Goal: Task Accomplishment & Management: Manage account settings

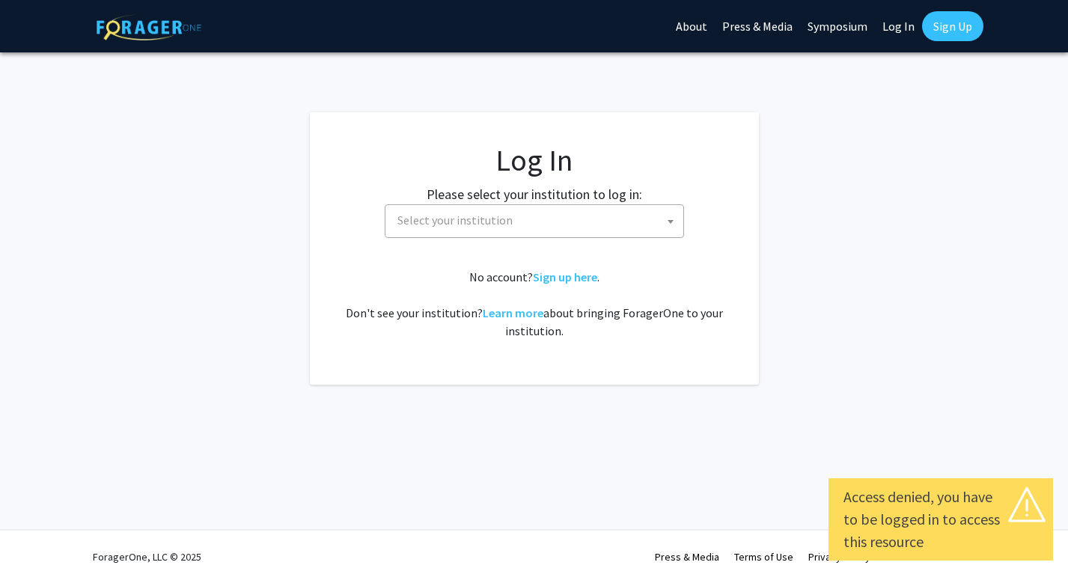
select select
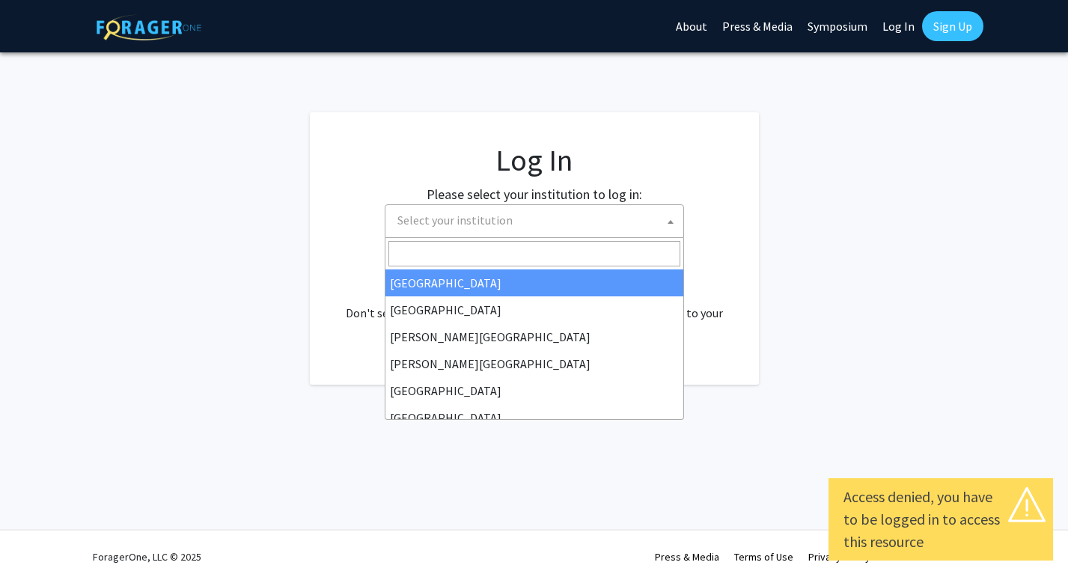
click at [506, 219] on span "Select your institution" at bounding box center [454, 220] width 115 height 15
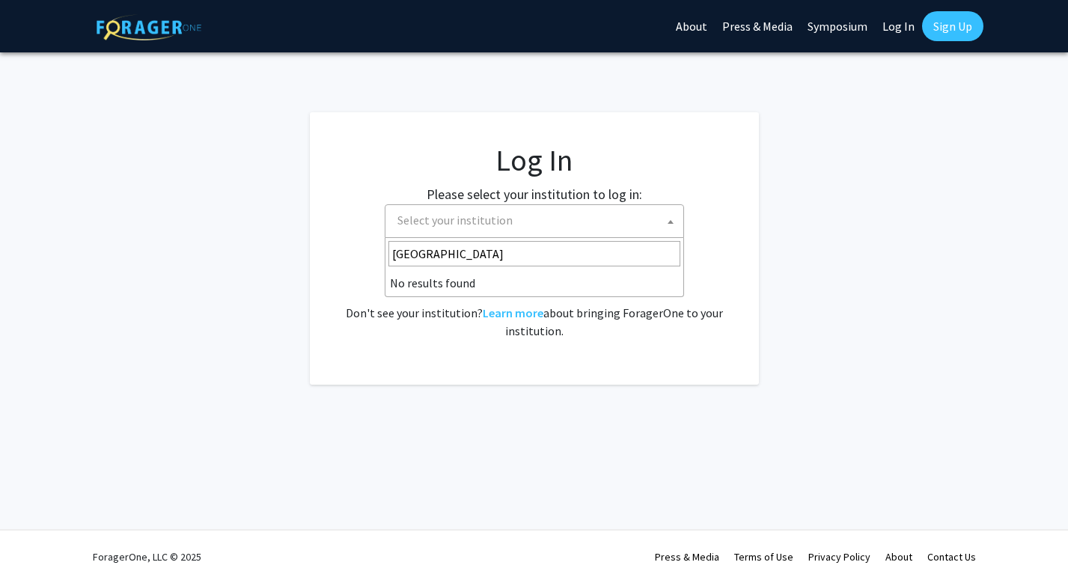
type input "university of mar"
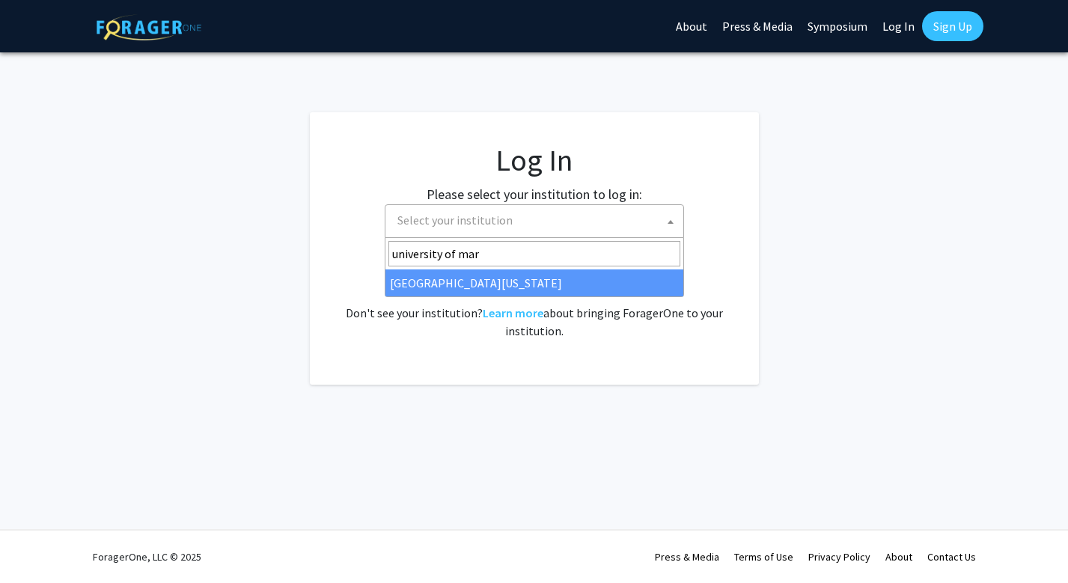
select select "31"
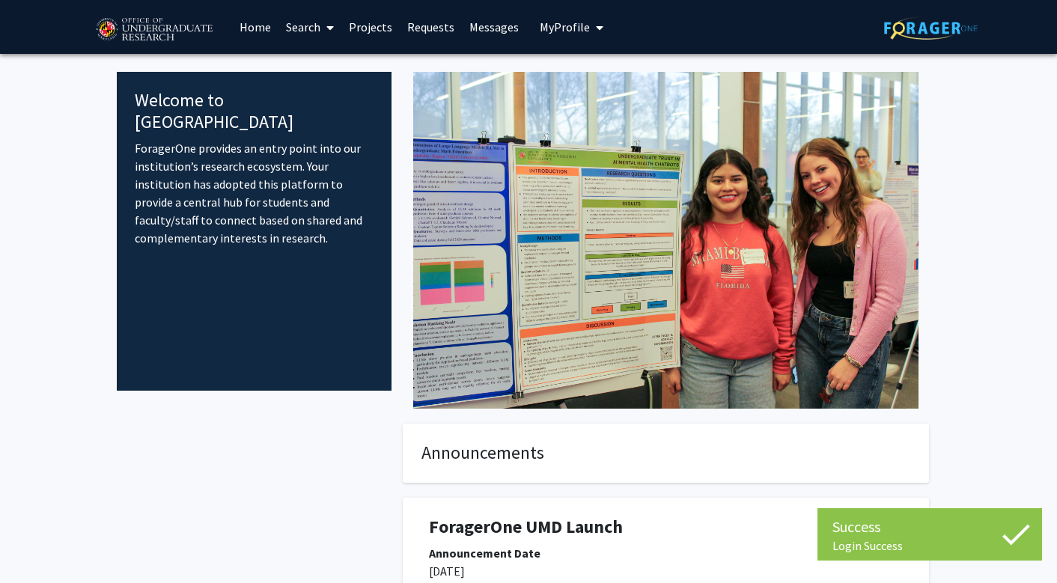
click at [379, 26] on link "Projects" at bounding box center [370, 27] width 58 height 52
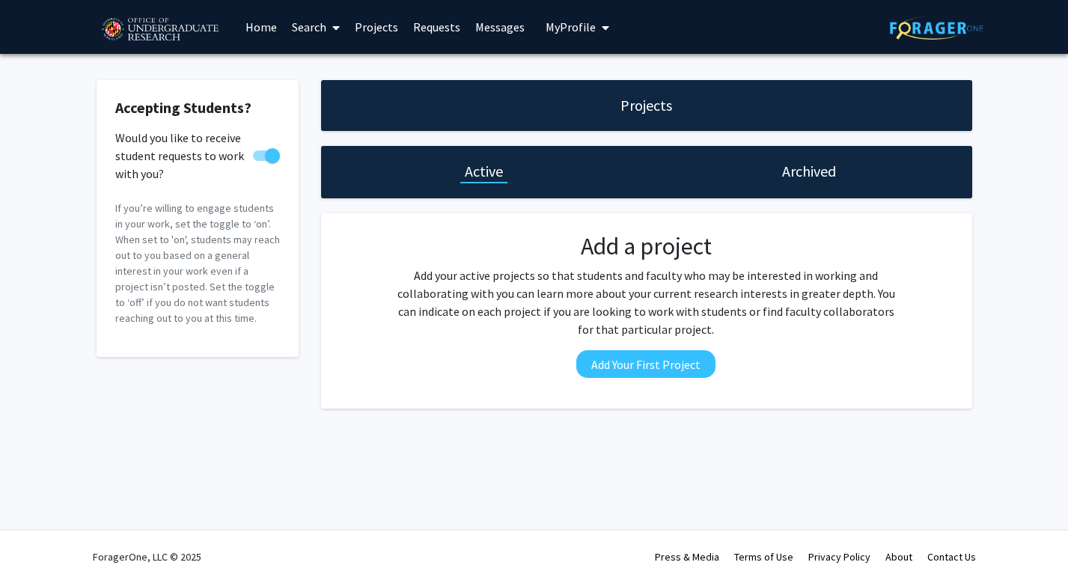
click at [798, 175] on h1 "Archived" at bounding box center [809, 171] width 54 height 21
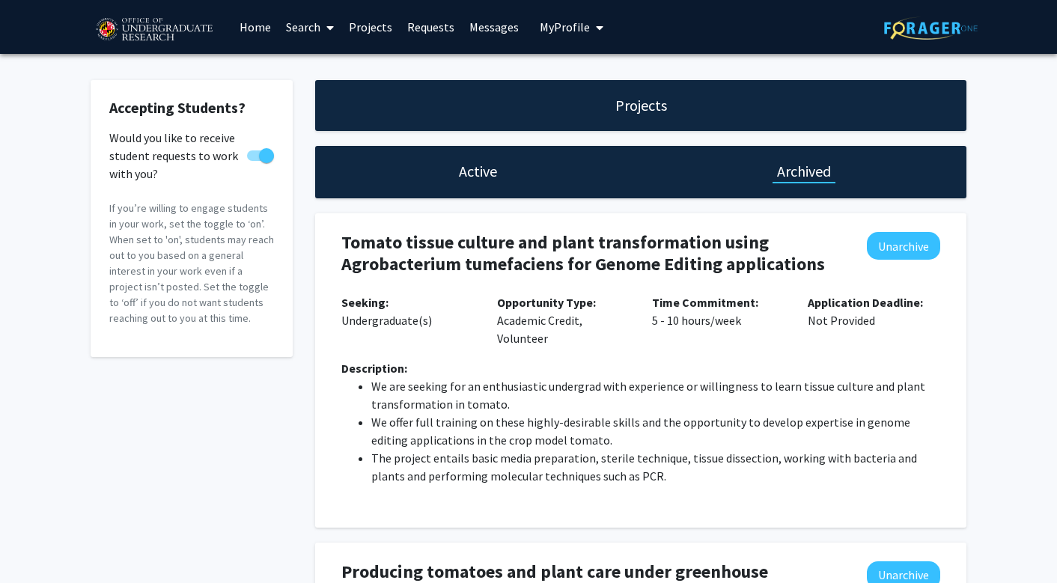
click at [480, 177] on h1 "Active" at bounding box center [478, 171] width 38 height 21
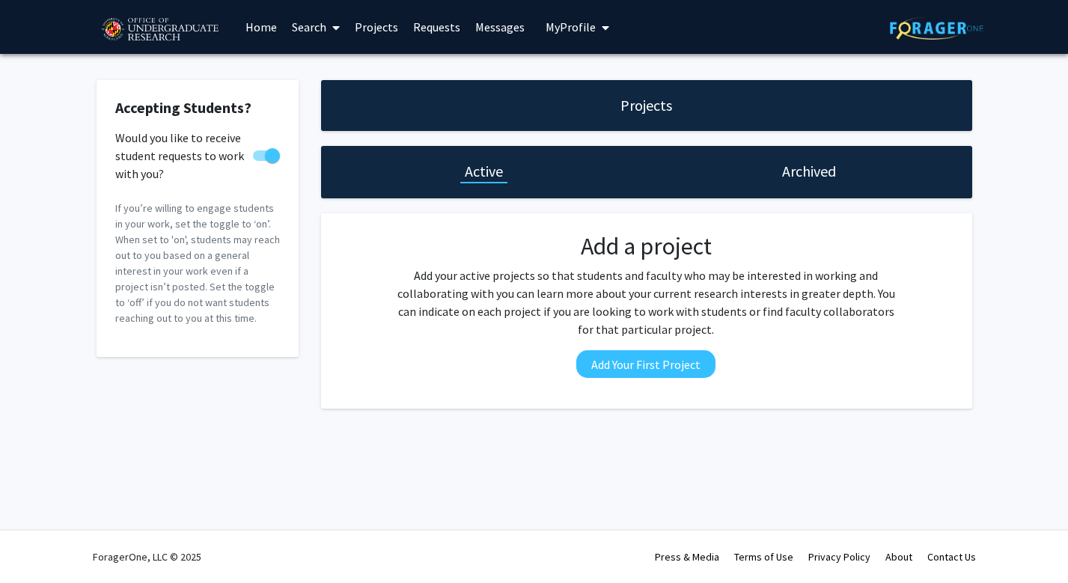
click at [499, 307] on p "Add your active projects so that students and faculty who may be interested in …" at bounding box center [645, 302] width 507 height 72
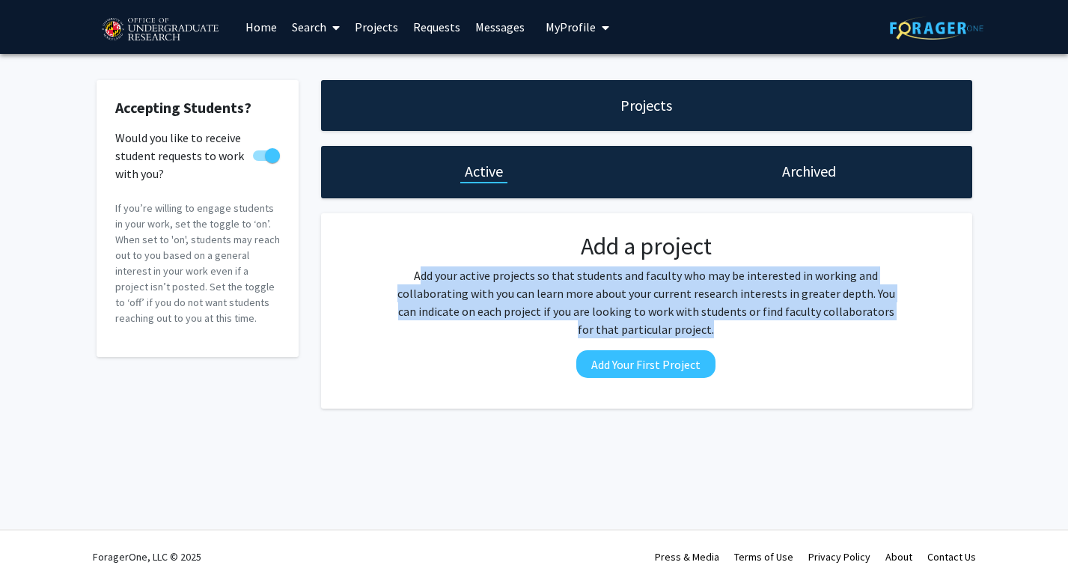
click at [563, 296] on p "Add your active projects so that students and faculty who may be interested in …" at bounding box center [645, 302] width 507 height 72
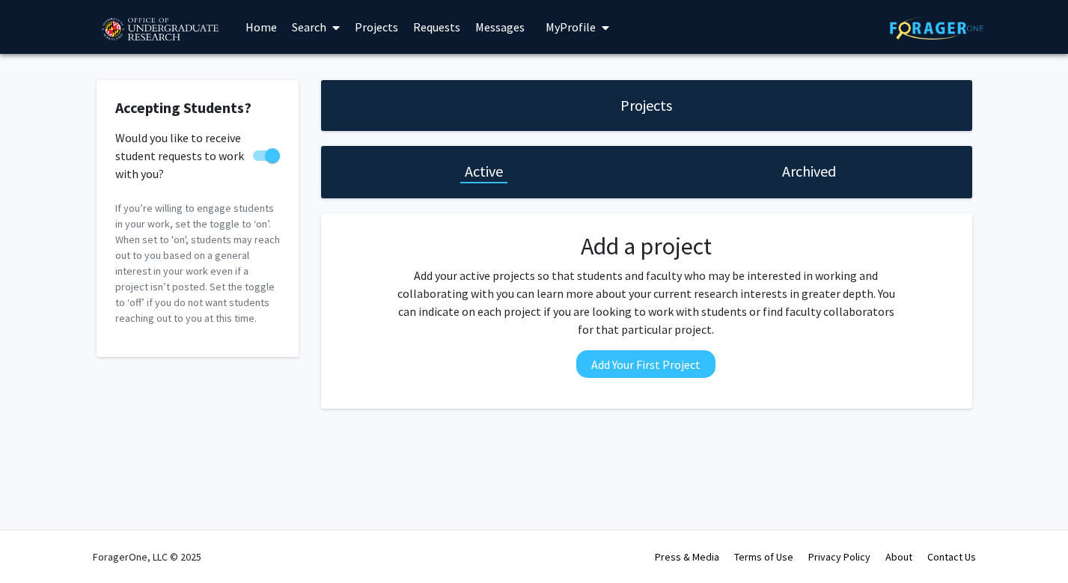
click at [563, 296] on p "Add your active projects so that students and faculty who may be interested in …" at bounding box center [645, 302] width 507 height 72
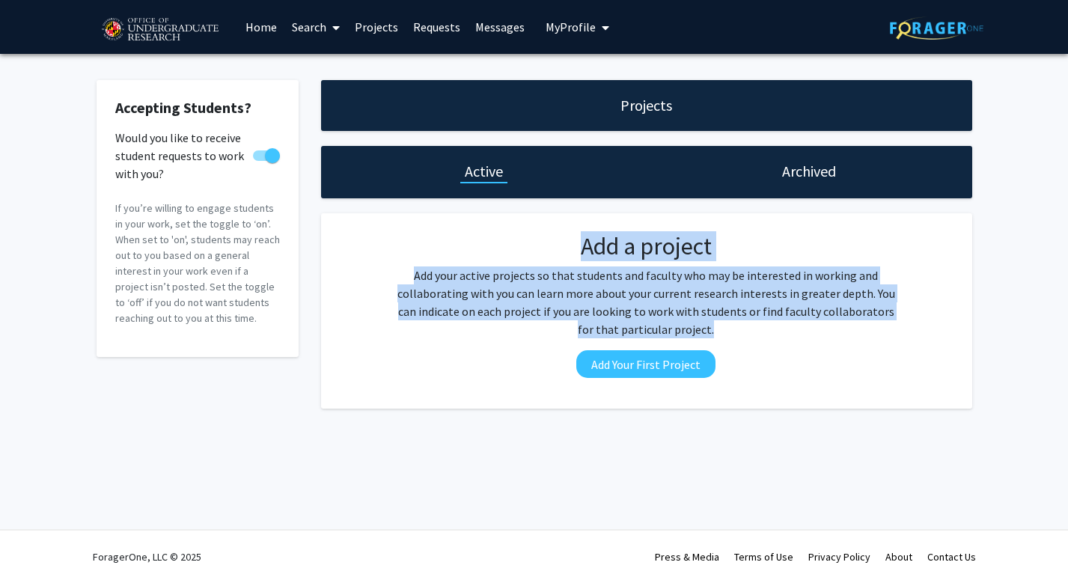
drag, startPoint x: 563, startPoint y: 296, endPoint x: 564, endPoint y: 257, distance: 38.2
click at [564, 257] on div "Add a project Add your active projects so that students and faculty who may be …" at bounding box center [646, 311] width 530 height 158
click at [585, 253] on h2 "Add a project" at bounding box center [645, 246] width 507 height 28
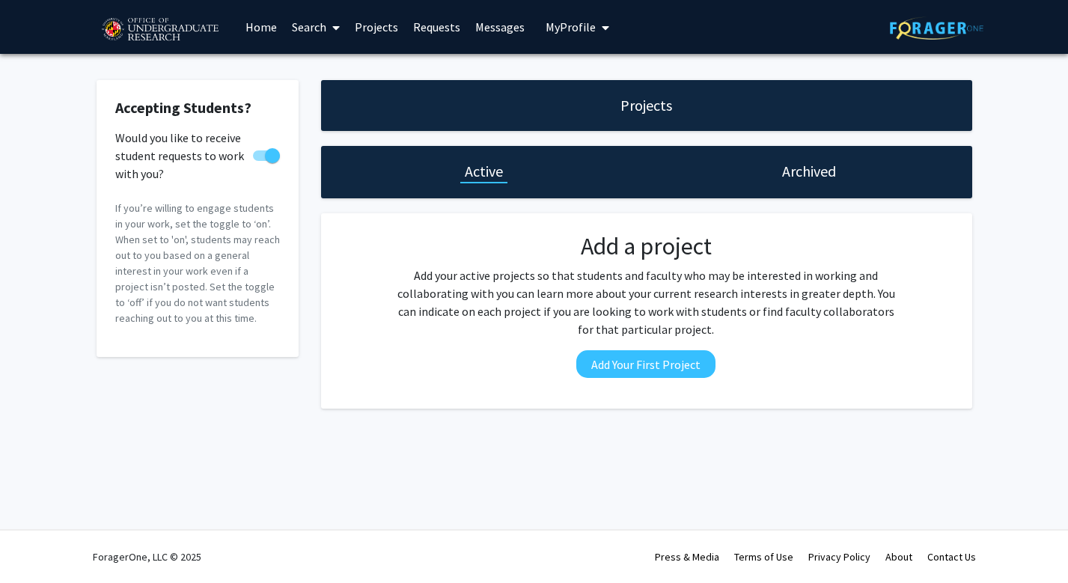
click at [585, 253] on h2 "Add a project" at bounding box center [645, 246] width 507 height 28
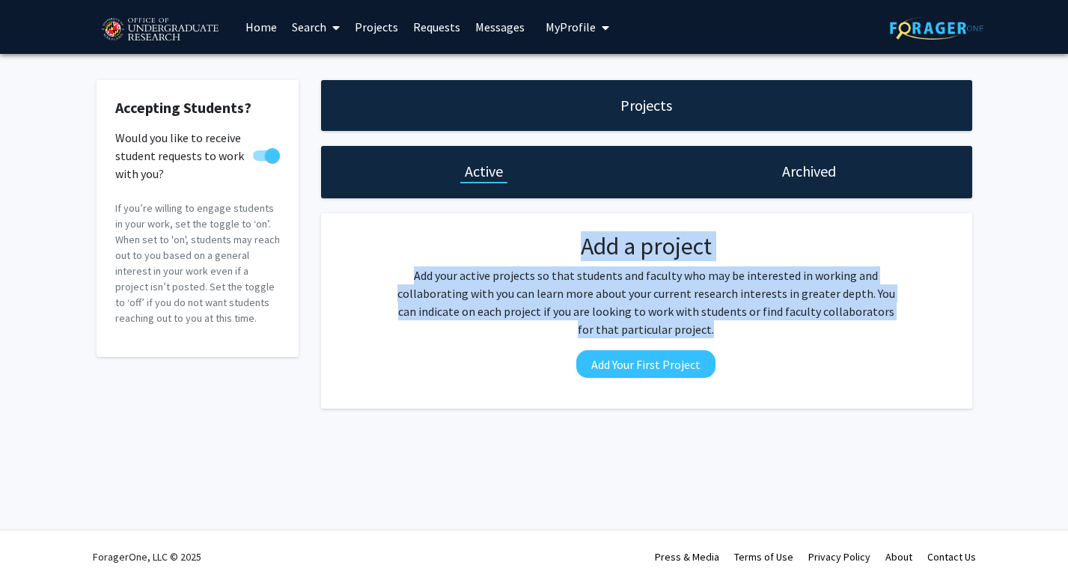
drag, startPoint x: 585, startPoint y: 253, endPoint x: 593, endPoint y: 295, distance: 42.6
click at [593, 295] on div "Add a project Add your active projects so that students and faculty who may be …" at bounding box center [646, 311] width 530 height 158
click at [629, 294] on p "Add your active projects so that students and faculty who may be interested in …" at bounding box center [645, 302] width 507 height 72
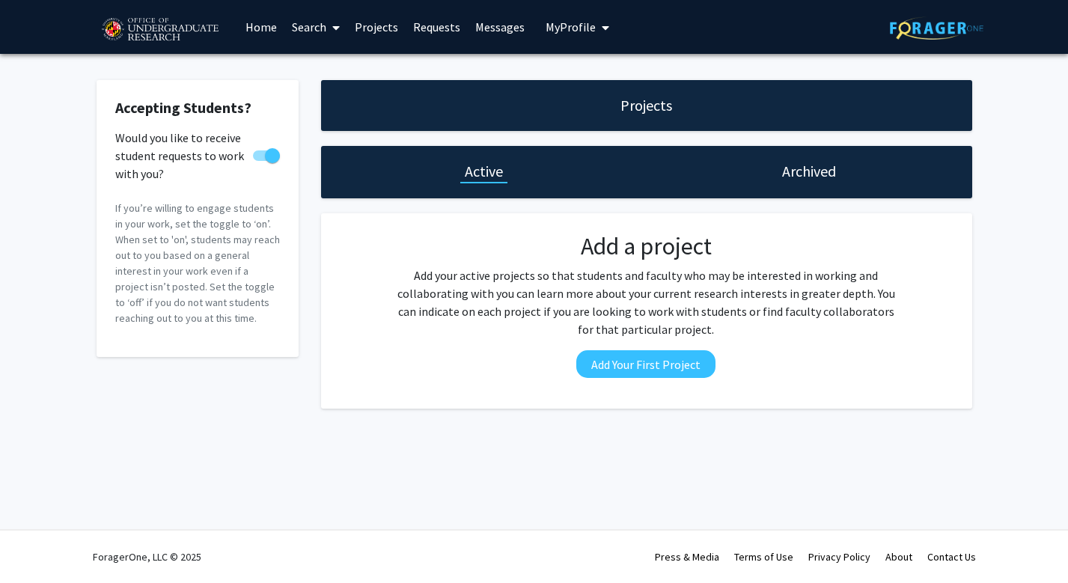
click at [629, 294] on p "Add your active projects so that students and faculty who may be interested in …" at bounding box center [645, 302] width 507 height 72
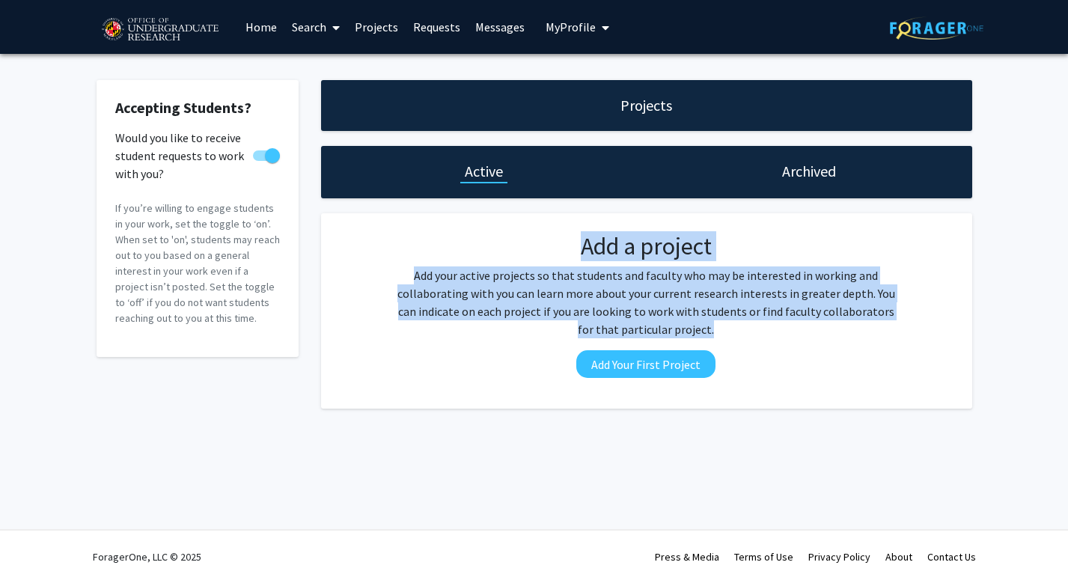
drag, startPoint x: 629, startPoint y: 294, endPoint x: 612, endPoint y: 230, distance: 66.4
click at [612, 230] on fg-card "Add a project Add your active projects so that students and faculty who may be …" at bounding box center [646, 310] width 651 height 195
click at [138, 212] on p "If you’re willing to engage students in your work, set the toggle to ‘on’. When…" at bounding box center [197, 264] width 165 height 126
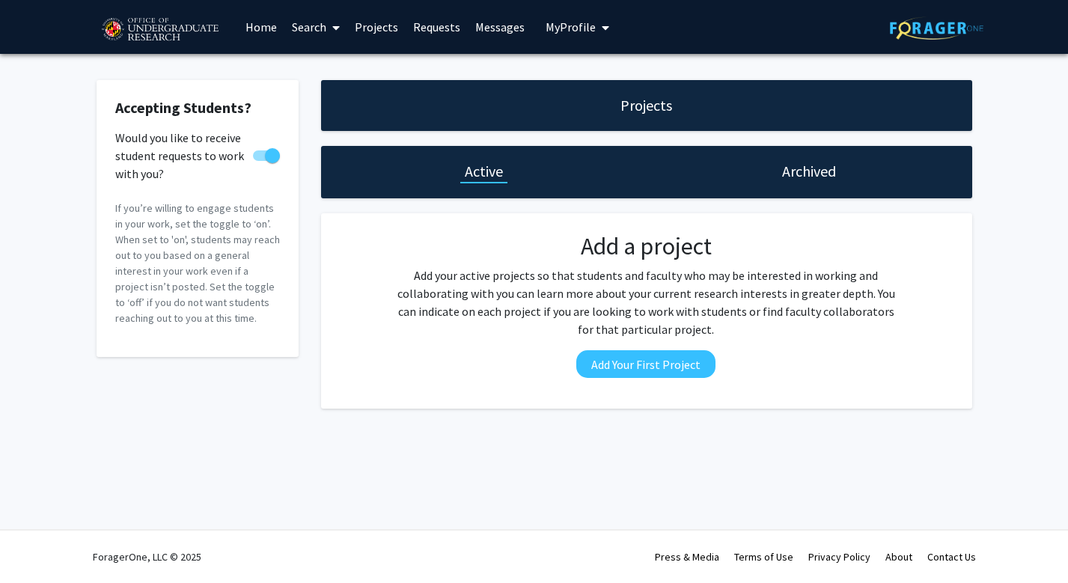
click at [138, 212] on p "If you’re willing to engage students in your work, set the toggle to ‘on’. When…" at bounding box center [197, 264] width 165 height 126
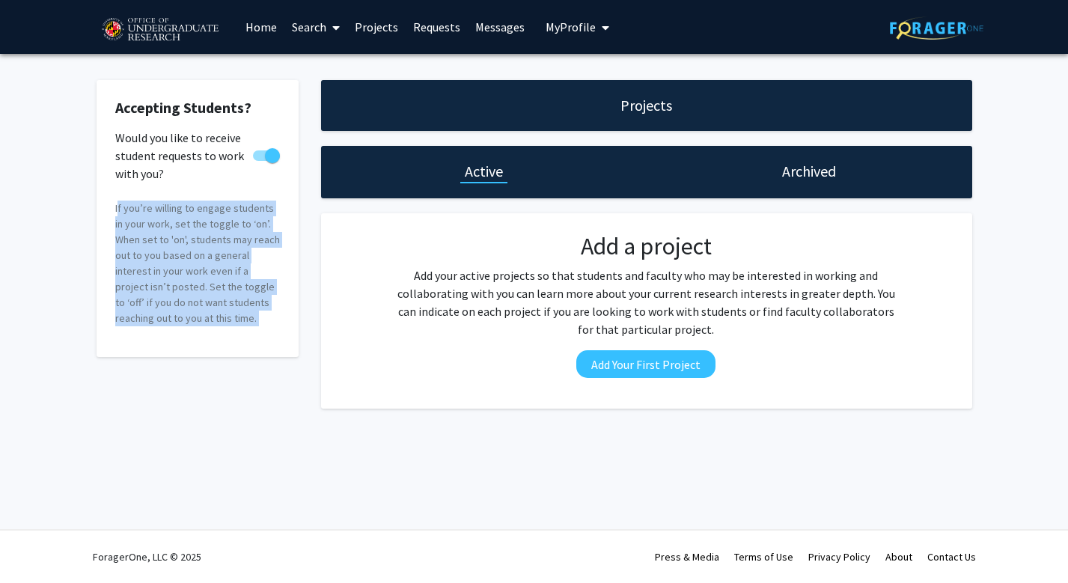
click at [265, 156] on span at bounding box center [272, 155] width 15 height 15
click at [260, 161] on input "Would you like to receive student requests to work with you?" at bounding box center [260, 161] width 1 height 1
checkbox input "false"
click at [302, 299] on div "Accepting Students? Would you like to receive student requests to work with you…" at bounding box center [197, 244] width 225 height 329
